Goal: Task Accomplishment & Management: Manage account settings

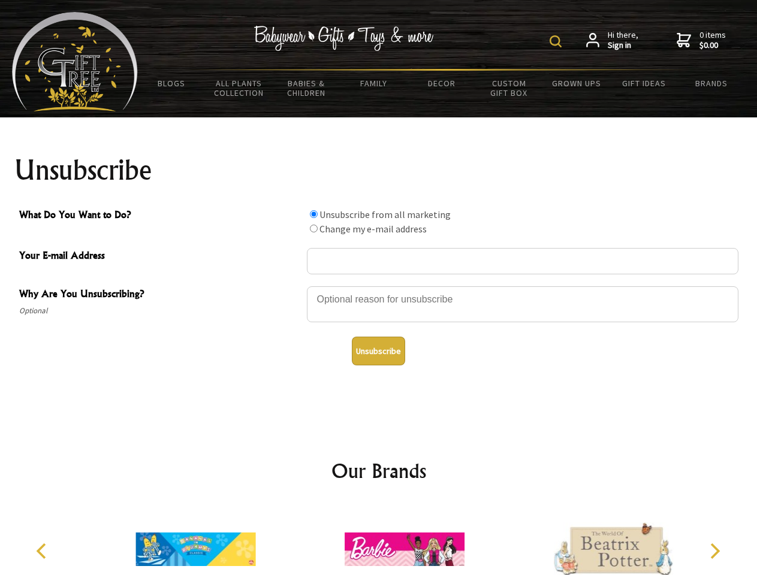
click at [557, 41] on img at bounding box center [556, 41] width 12 height 12
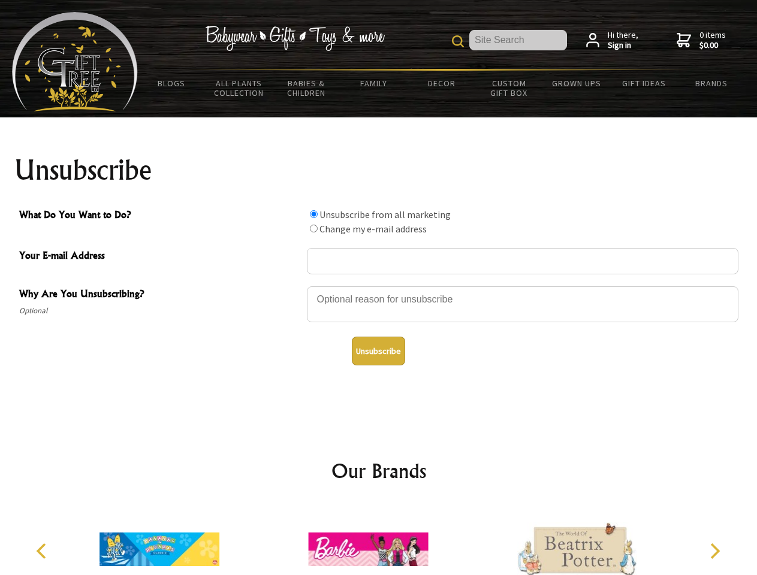
click at [379, 286] on div at bounding box center [522, 306] width 431 height 42
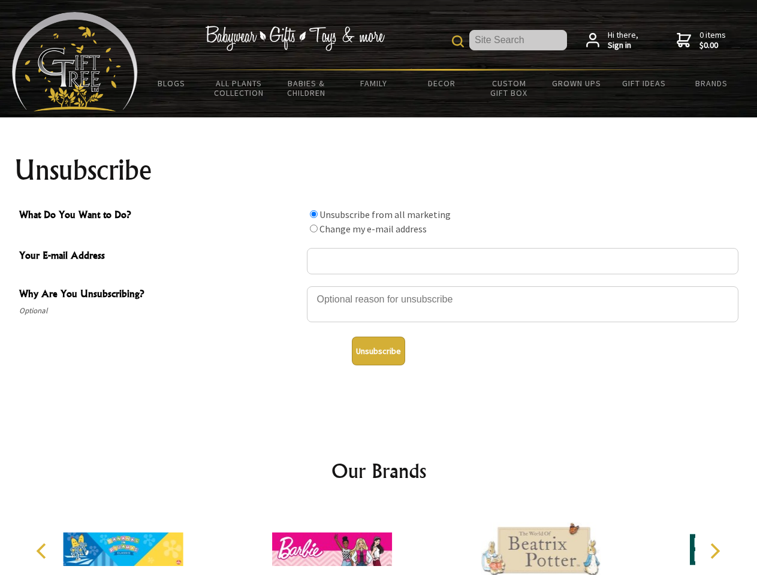
click at [313, 214] on input "What Do You Want to Do?" at bounding box center [314, 214] width 8 height 8
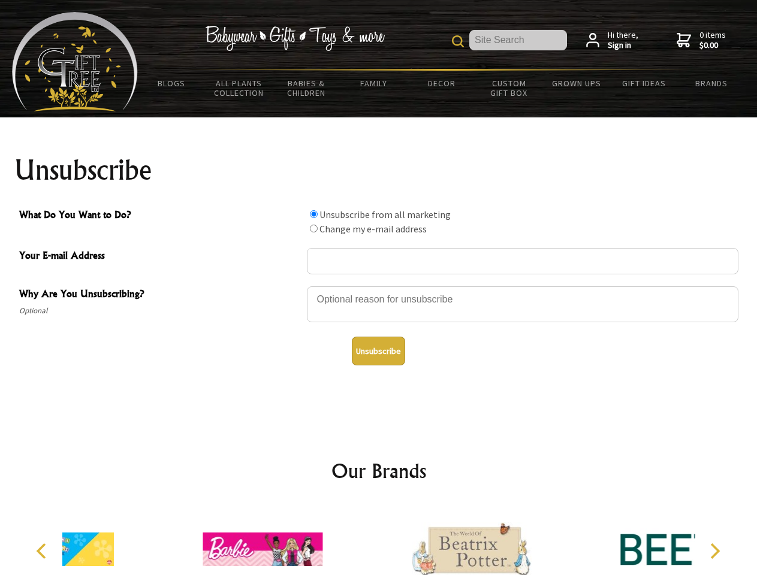
click at [313, 228] on input "What Do You Want to Do?" at bounding box center [314, 229] width 8 height 8
radio input "true"
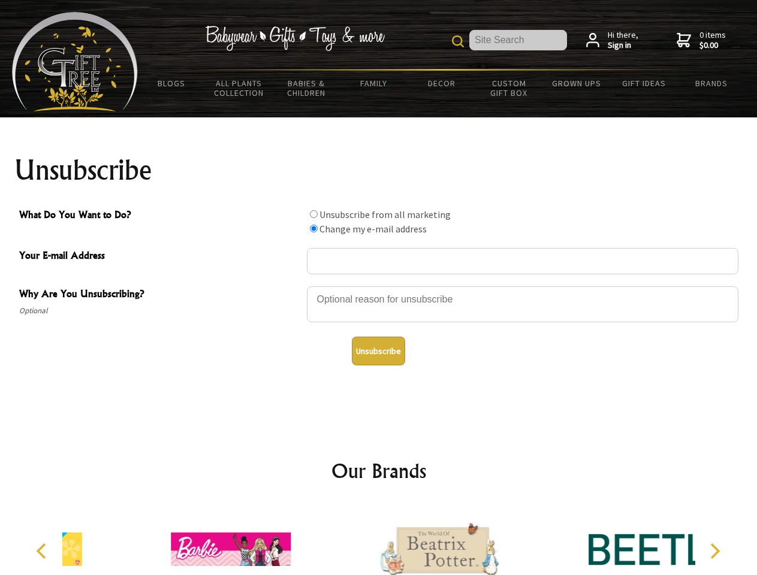
click at [378, 351] on button "Unsubscribe" at bounding box center [378, 351] width 53 height 29
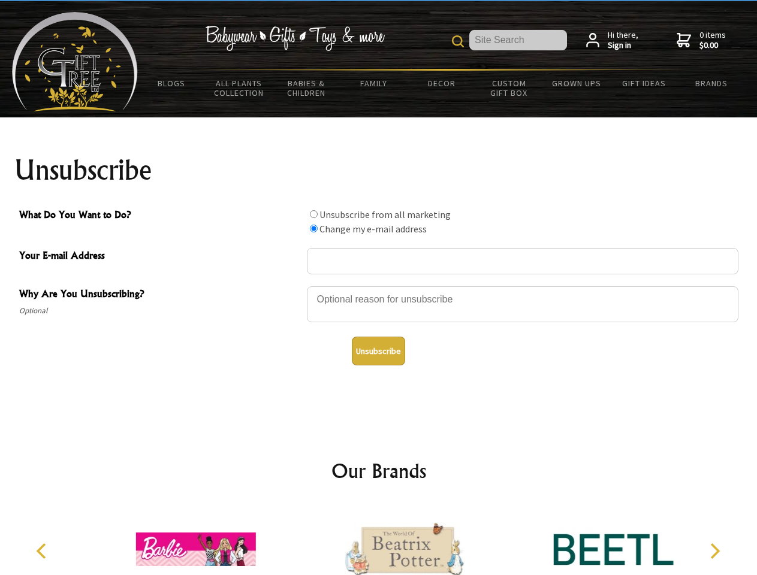
click at [43, 551] on icon "Previous" at bounding box center [43, 552] width 16 height 16
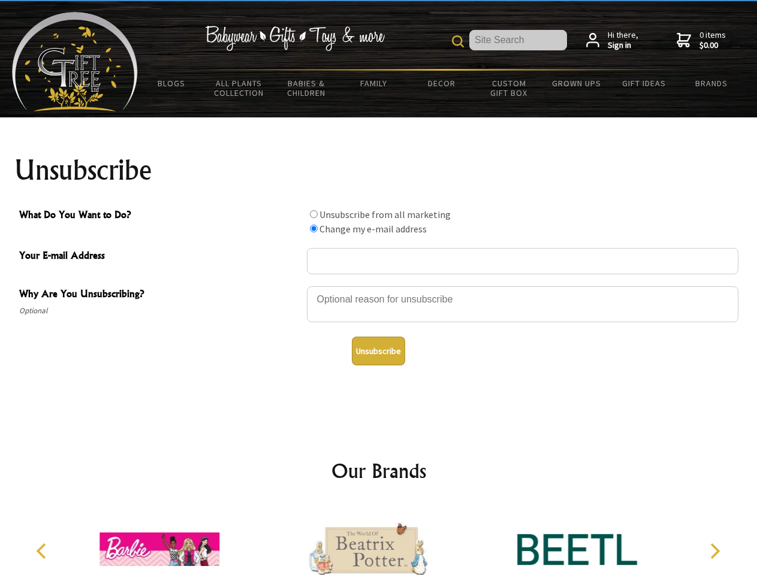
click at [714, 551] on icon "Next" at bounding box center [714, 552] width 16 height 16
